Goal: Find specific page/section: Find specific page/section

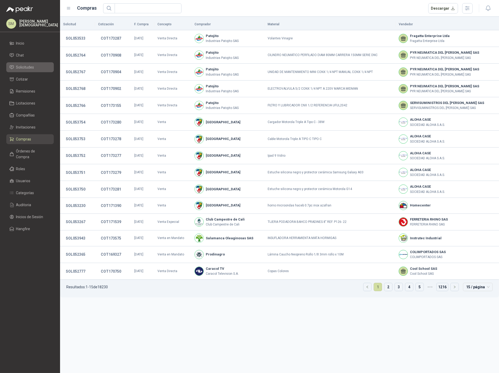
click at [23, 65] on span "Solicitudes" at bounding box center [25, 67] width 18 height 6
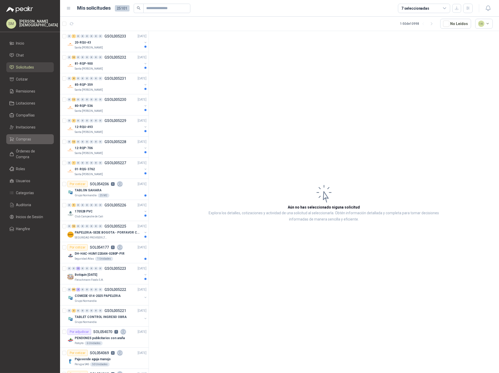
click at [29, 141] on span "Compras" at bounding box center [23, 139] width 15 height 6
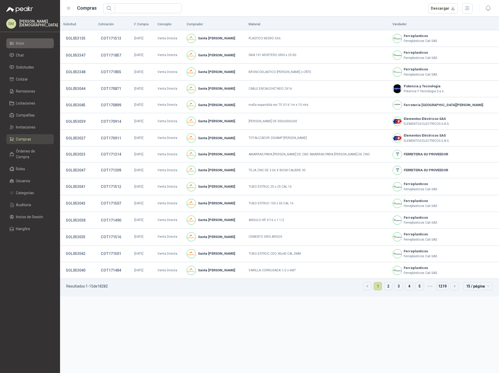
click at [30, 47] on link "Inicio" at bounding box center [29, 43] width 47 height 10
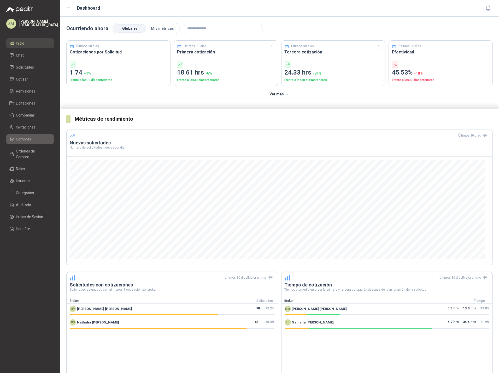
click at [28, 138] on span "Compras" at bounding box center [23, 139] width 15 height 6
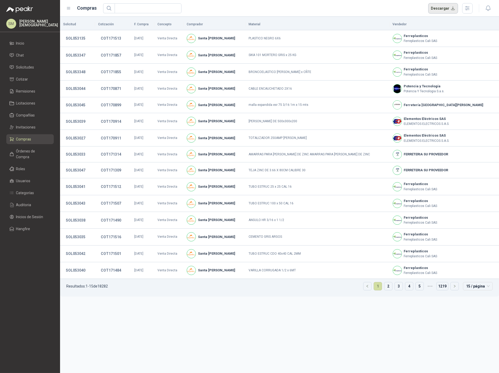
click at [444, 10] on button "Descargar" at bounding box center [443, 8] width 30 height 10
